Goal: Information Seeking & Learning: Learn about a topic

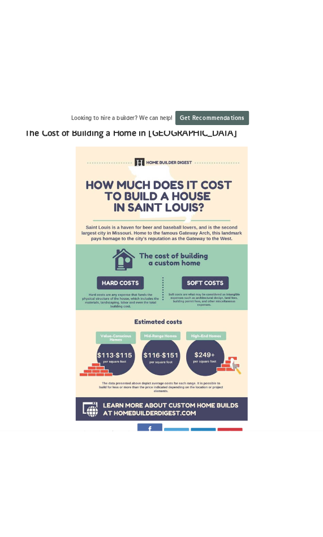
scroll to position [967, 0]
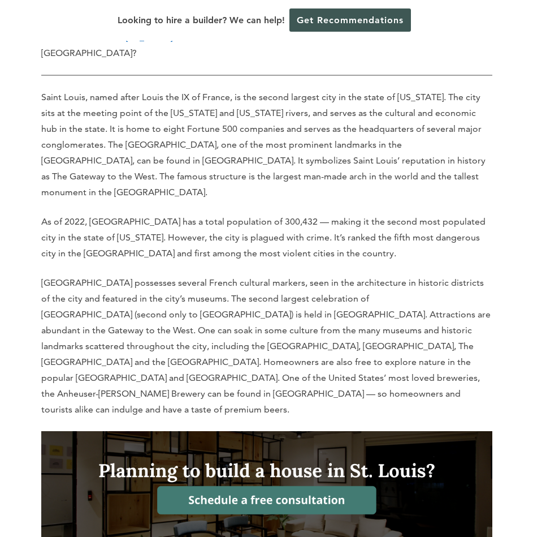
scroll to position [396, 0]
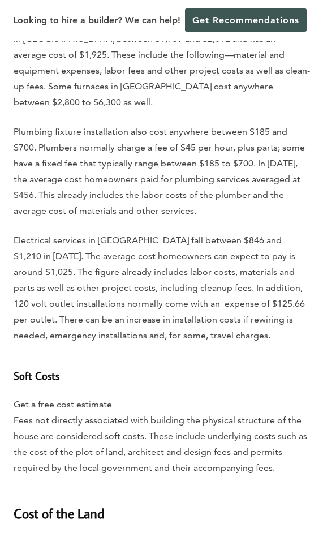
scroll to position [3229, 0]
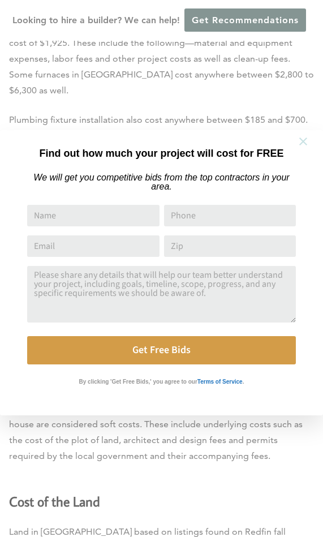
click at [293, 139] on button at bounding box center [303, 142] width 40 height 40
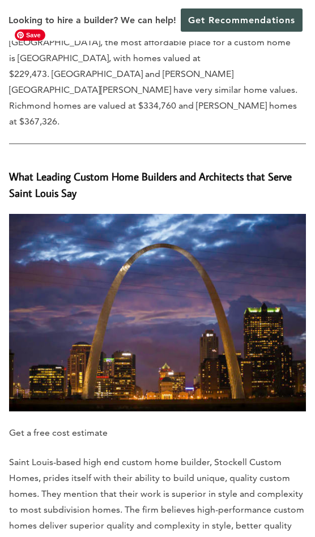
scroll to position [4582, 0]
